Goal: Task Accomplishment & Management: Manage account settings

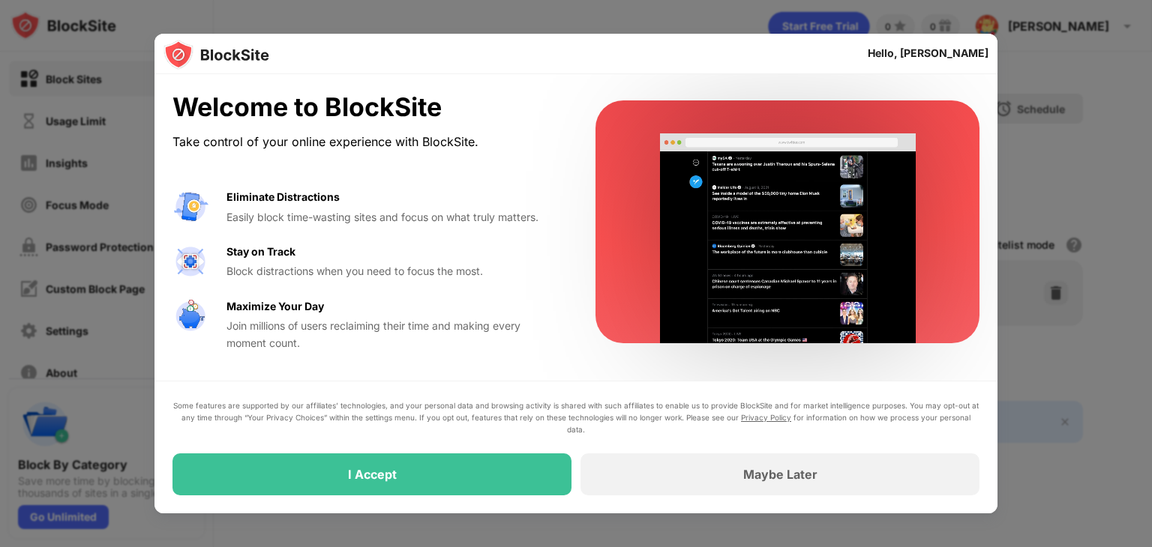
click at [368, 480] on div "I Accept" at bounding box center [372, 474] width 49 height 15
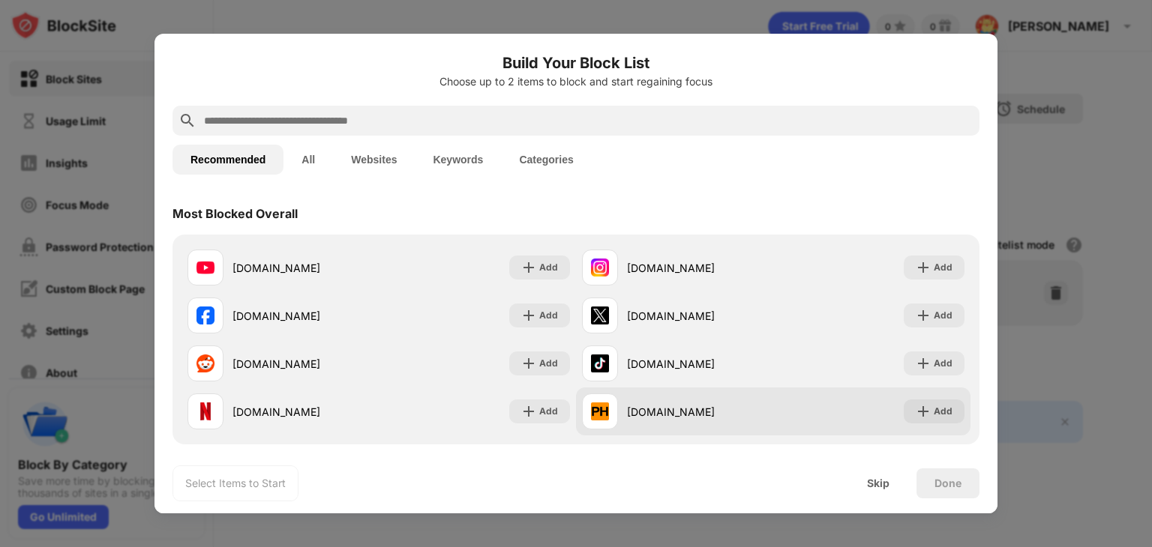
click at [915, 405] on img at bounding box center [922, 411] width 15 height 15
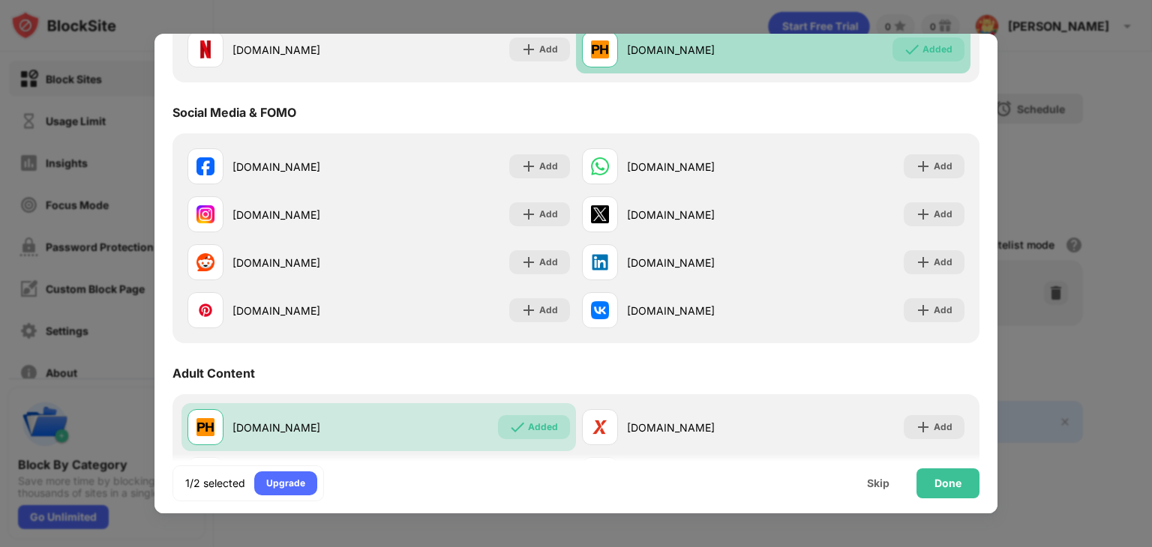
scroll to position [361, 0]
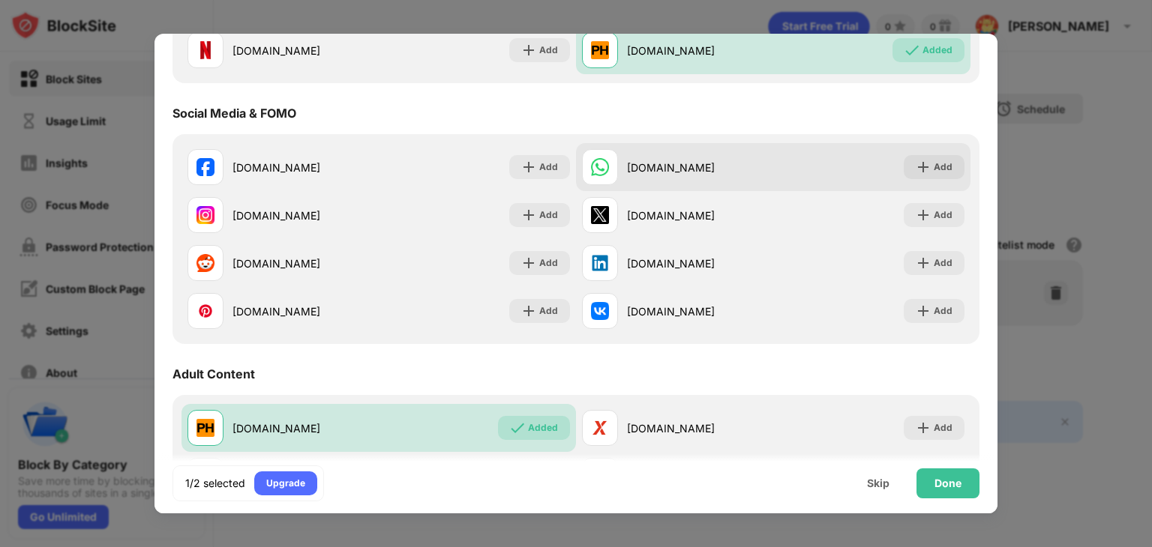
click at [918, 167] on img at bounding box center [922, 167] width 15 height 15
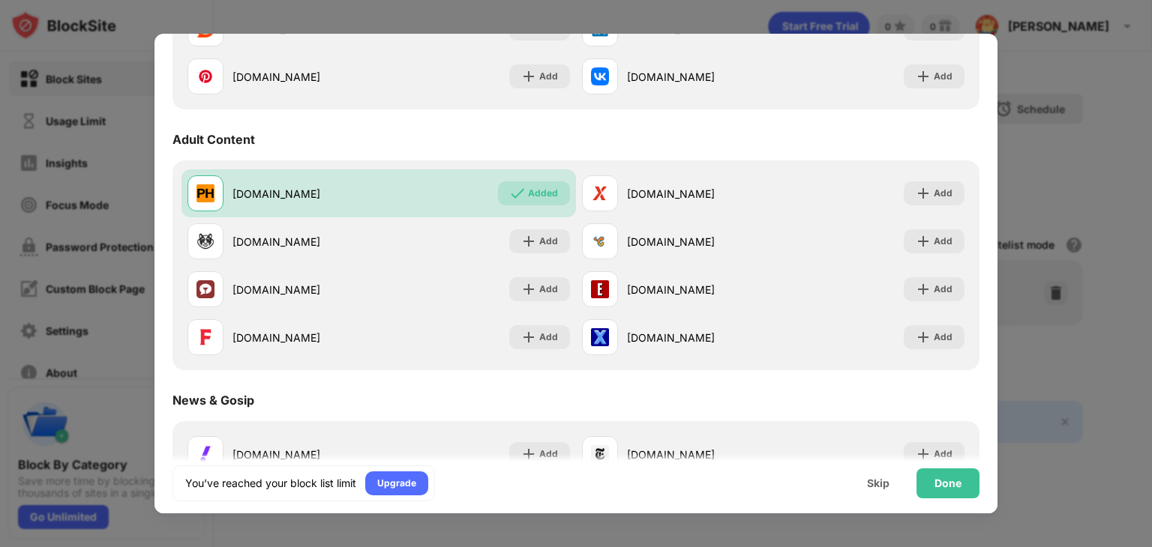
scroll to position [597, 0]
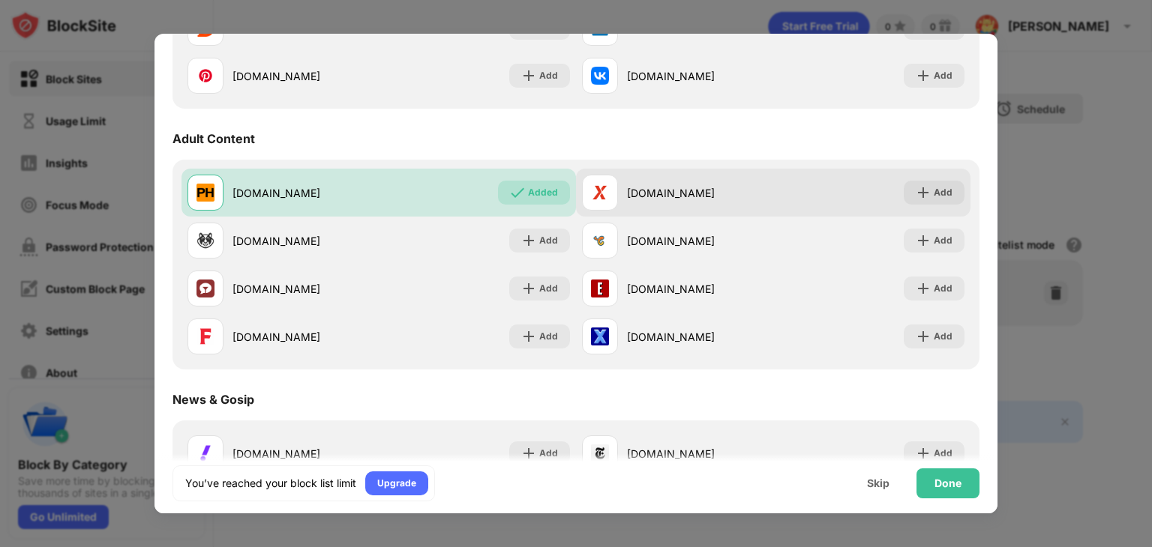
click at [933, 195] on div "Add" at bounding box center [942, 192] width 19 height 15
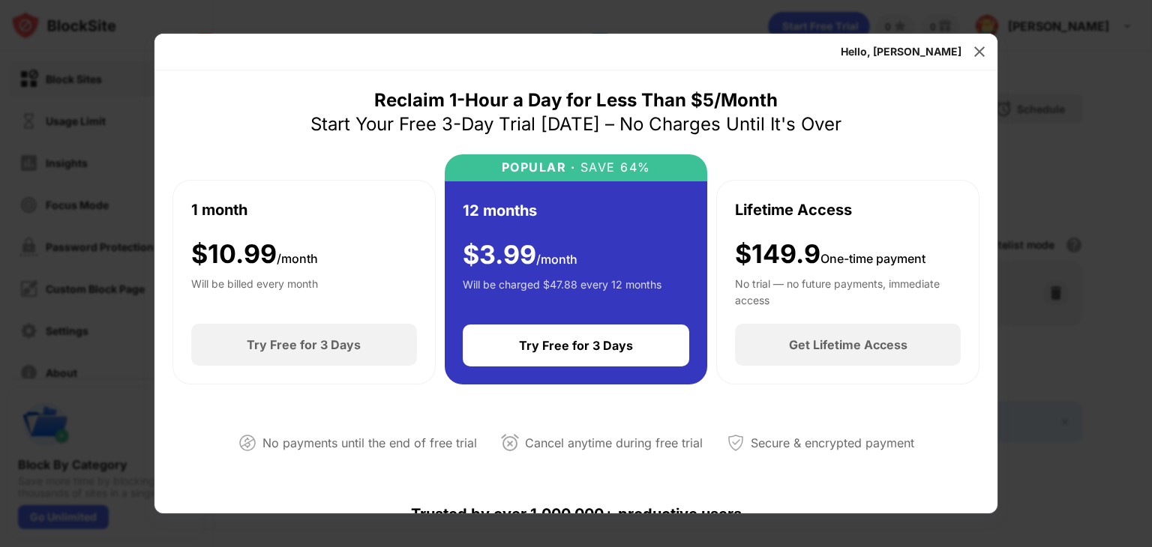
click at [792, 17] on div at bounding box center [576, 273] width 1152 height 547
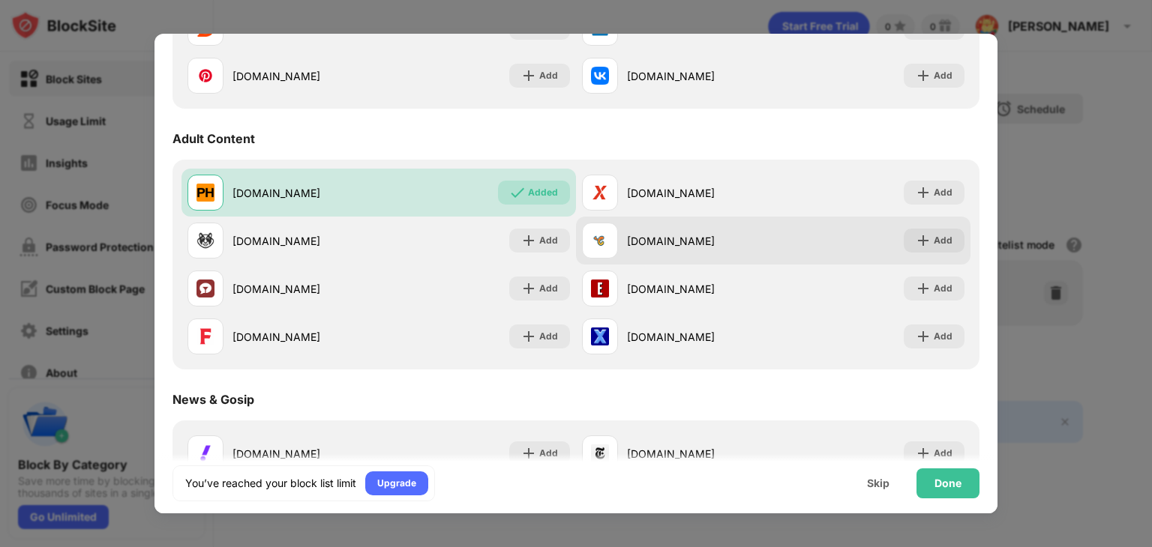
click at [933, 247] on div "Add" at bounding box center [942, 240] width 19 height 15
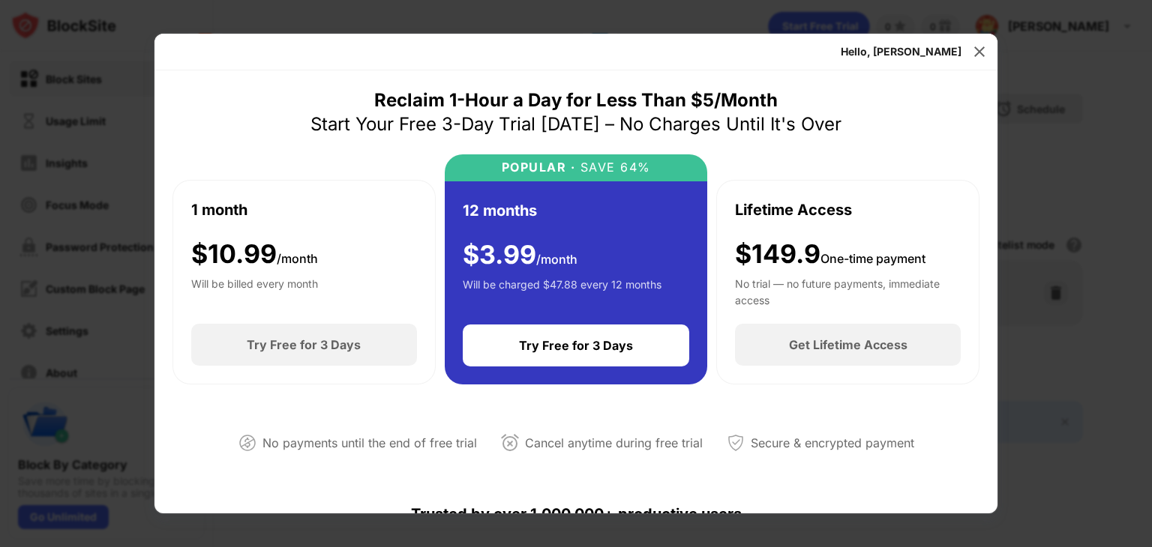
scroll to position [4, 0]
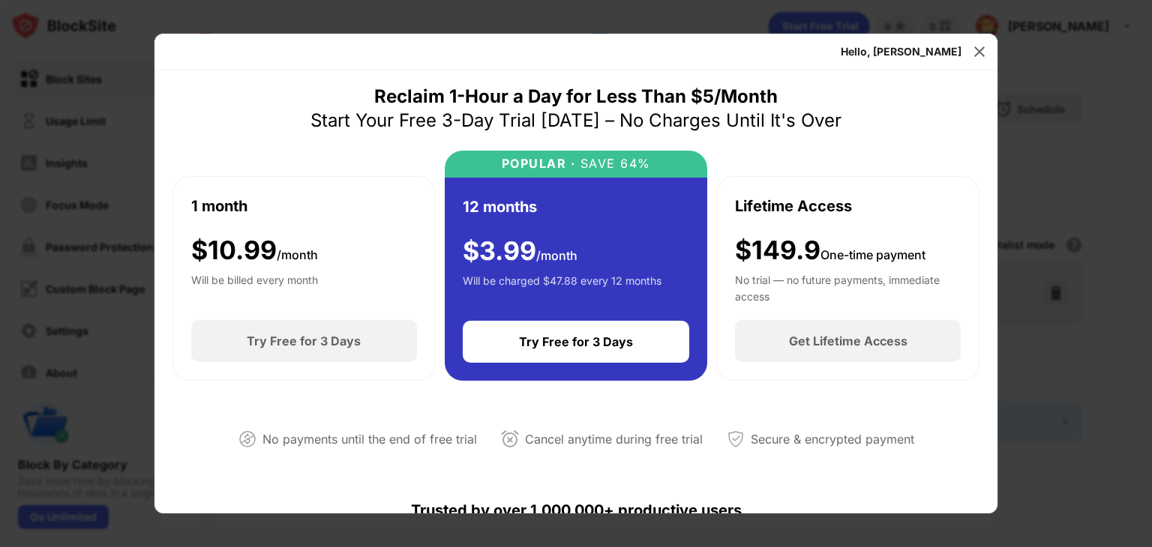
click at [598, 346] on div "Try Free for 3 Days" at bounding box center [576, 341] width 114 height 15
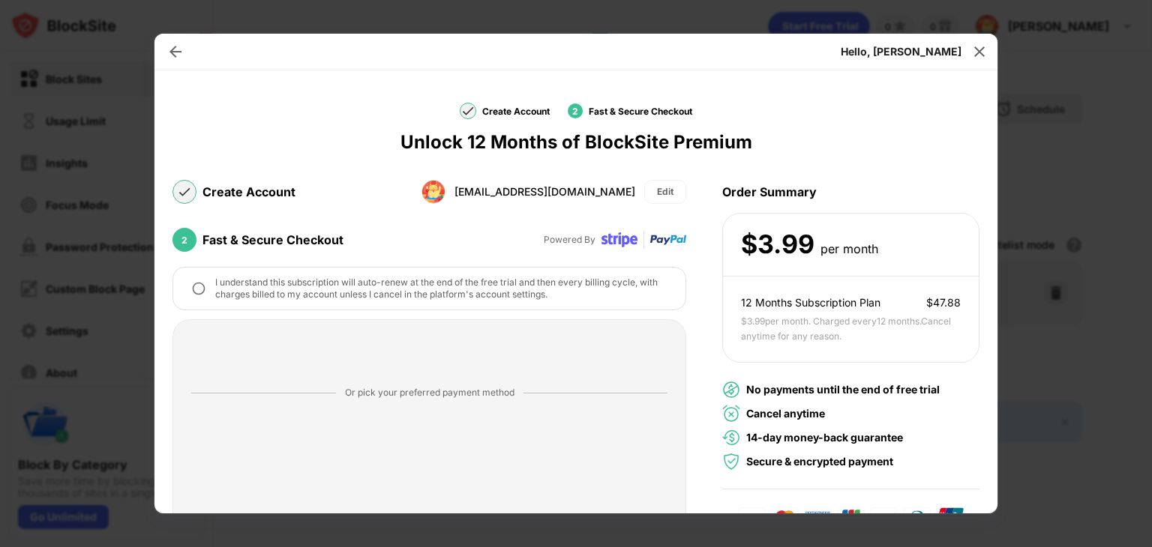
click at [198, 293] on img at bounding box center [198, 288] width 15 height 15
click at [657, 188] on div "Edit" at bounding box center [665, 191] width 16 height 15
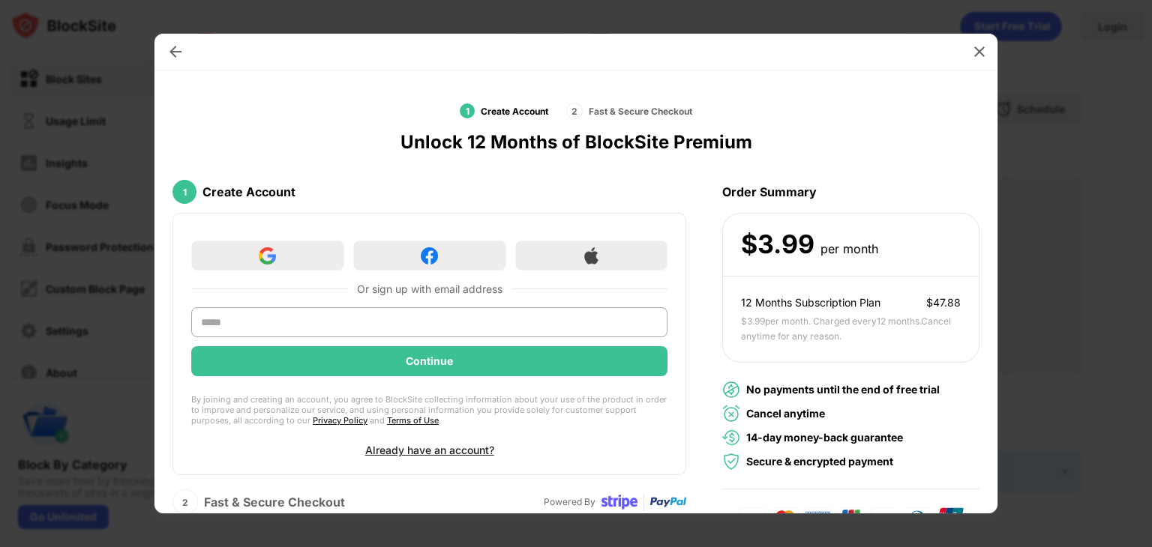
click at [978, 53] on img at bounding box center [979, 51] width 15 height 15
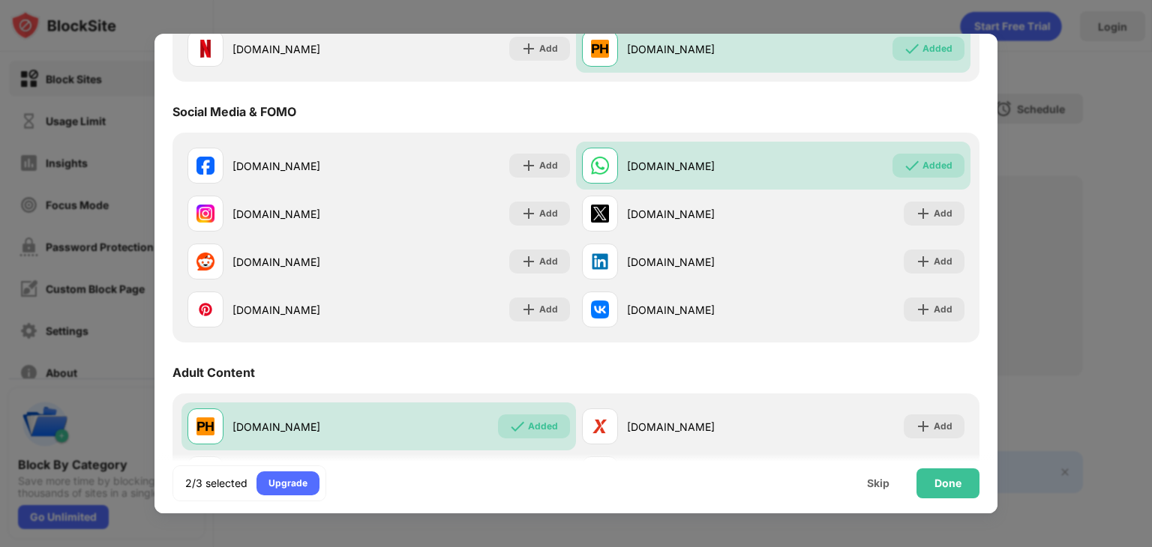
scroll to position [0, 0]
